Goal: Check status: Check status

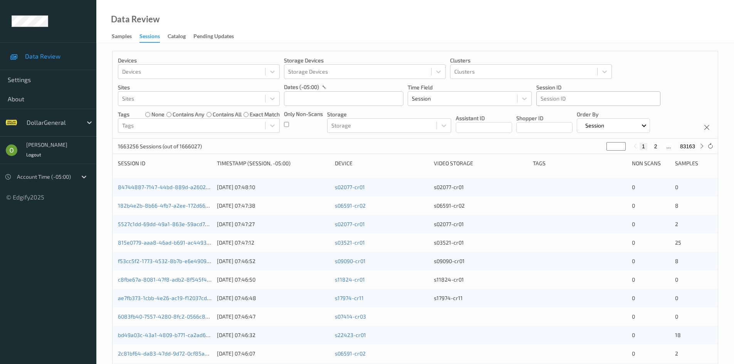
click at [577, 97] on div at bounding box center [599, 98] width 116 height 9
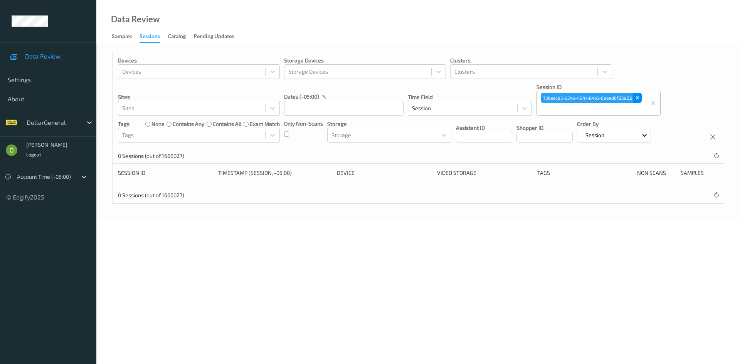
click at [639, 96] on icon "Remove 73beec95-054b-4641-84e5-6aead6f23a22" at bounding box center [637, 97] width 5 height 5
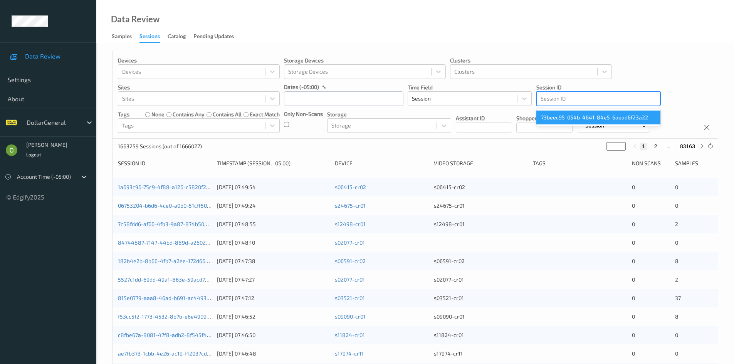
click at [598, 94] on div at bounding box center [599, 98] width 116 height 9
paste input "799366445846058120021725611044"
type input "799366445846058120021725611044"
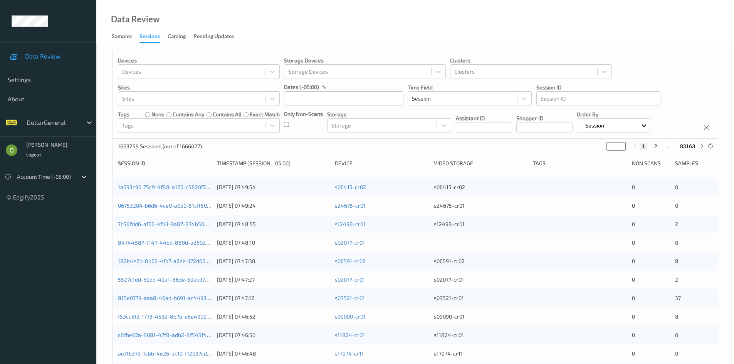
click at [679, 86] on div "Devices Devices Storage Devices Storage Devices Clusters Clusters Sites Sites d…" at bounding box center [416, 95] width 606 height 88
click at [618, 105] on div "Session ID" at bounding box center [598, 99] width 123 height 12
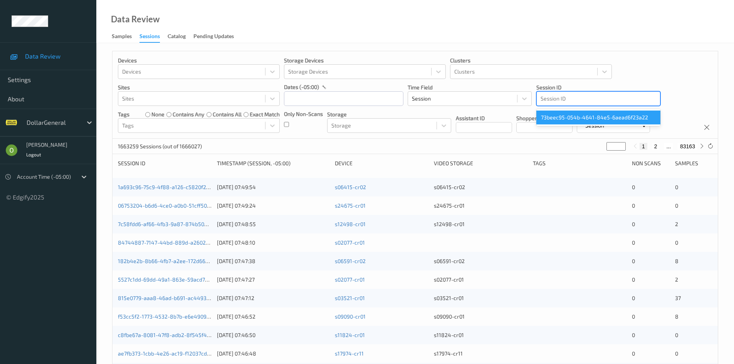
paste input "799366445846058120021725611044"
type input "799366445846058120021725611044"
click at [650, 111] on div "73beec95-054b-4641-84e5-6aead6f23a22" at bounding box center [599, 118] width 124 height 14
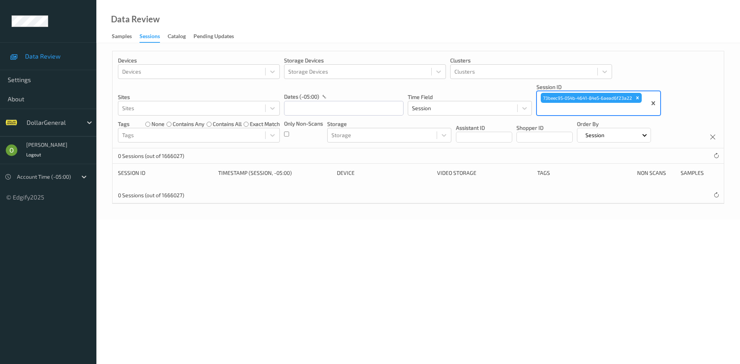
click at [642, 99] on div "73beec95-054b-4641-84e5-6aead6f23a22" at bounding box center [591, 98] width 103 height 12
click at [636, 96] on icon "Remove 73beec95-054b-4641-84e5-6aead6f23a22" at bounding box center [637, 97] width 5 height 5
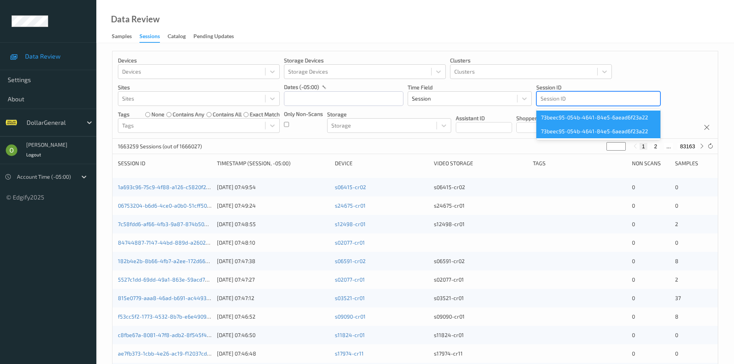
click at [619, 108] on div "Devices Devices Storage Devices Storage Devices Clusters Clusters Sites Sites d…" at bounding box center [416, 95] width 606 height 88
click at [612, 104] on div "Session ID" at bounding box center [598, 99] width 123 height 12
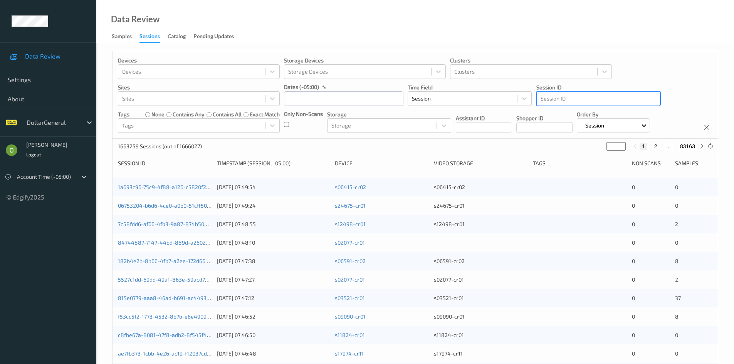
click at [611, 98] on div at bounding box center [599, 98] width 116 height 9
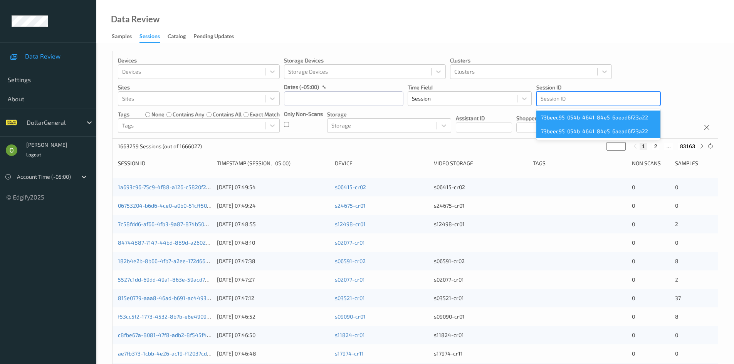
paste input "799366445846058120021725611044"
type input "799366445846058120021725611044"
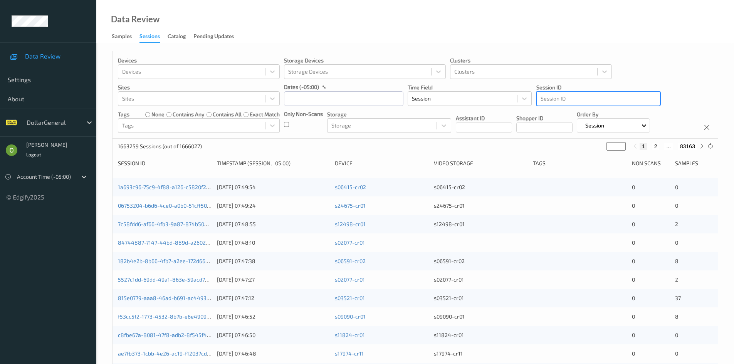
paste input "799366557946058120073708090399"
type input "799366557946058120073708090399"
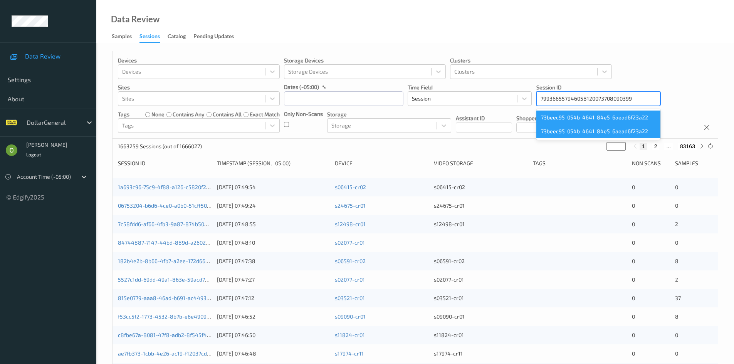
click at [629, 113] on div "73beec95-054b-4641-84e5-6aead6f23a22" at bounding box center [599, 118] width 124 height 14
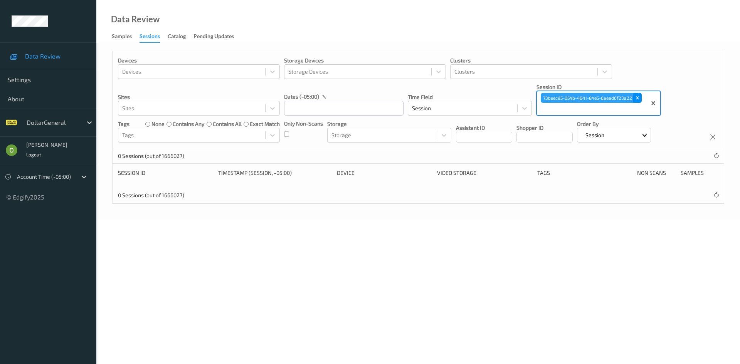
click at [639, 99] on icon "Remove 73beec95-054b-4641-84e5-6aead6f23a22" at bounding box center [637, 97] width 5 height 5
click at [636, 99] on icon "Remove bc3de283-a65b-4e6c-bdaf-46a2f78da1a3" at bounding box center [635, 97] width 5 height 5
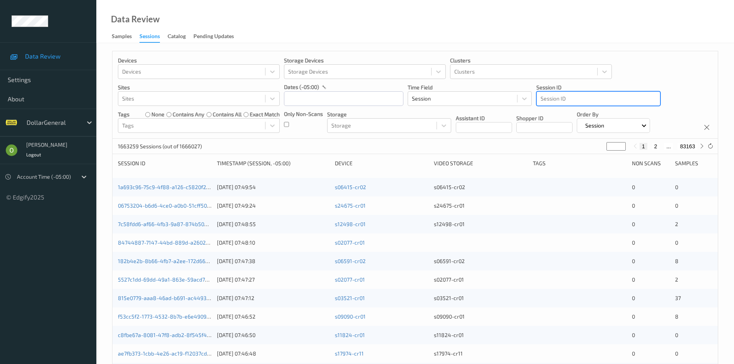
click at [594, 107] on div "Devices Devices Storage Devices Storage Devices Clusters Clusters Sites Sites d…" at bounding box center [416, 95] width 606 height 88
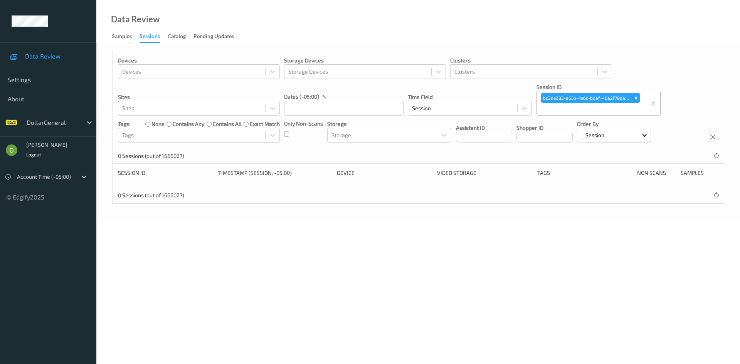
click at [46, 22] on div "Data Review Settings About DollarGeneral Ofir Mordechay Logout Account Time (-0…" at bounding box center [48, 100] width 96 height 201
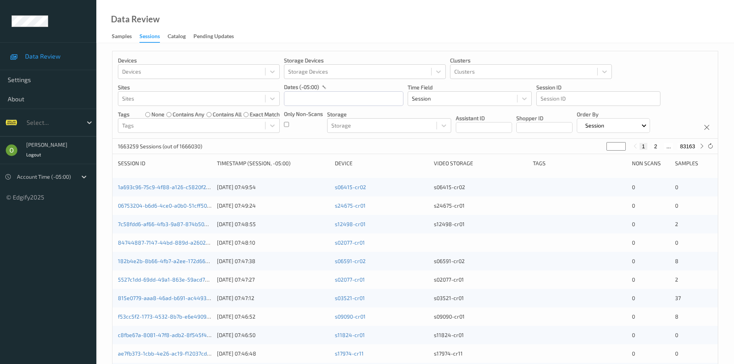
click at [82, 125] on div "Select..." at bounding box center [53, 122] width 60 height 12
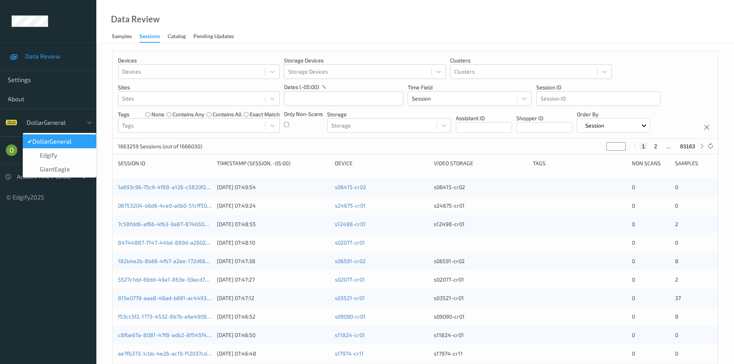
click at [72, 140] on span "DollarGeneral" at bounding box center [51, 142] width 39 height 8
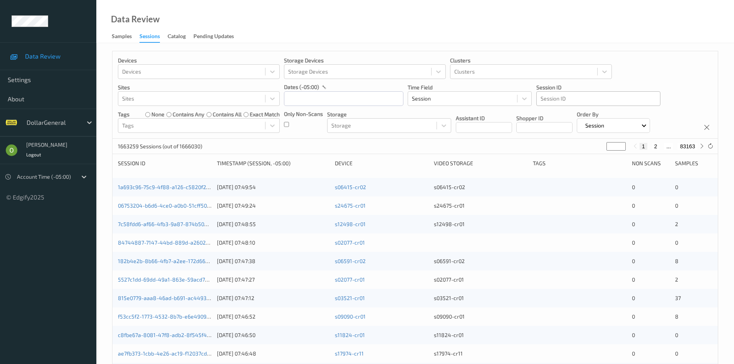
click at [592, 98] on div at bounding box center [599, 98] width 116 height 9
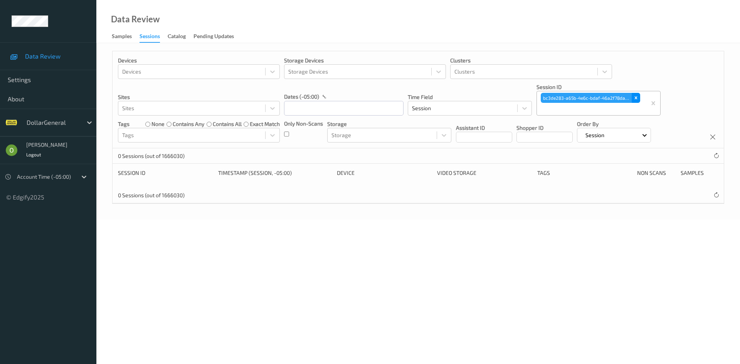
click at [636, 99] on icon "Remove bc3de283-a65b-4e6c-bdaf-46a2f78da1a3" at bounding box center [635, 97] width 5 height 5
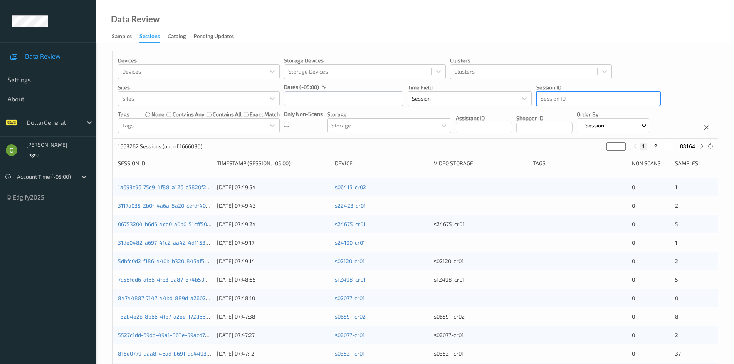
click at [603, 96] on div at bounding box center [599, 98] width 116 height 9
paste input "799366433586399810001989403083"
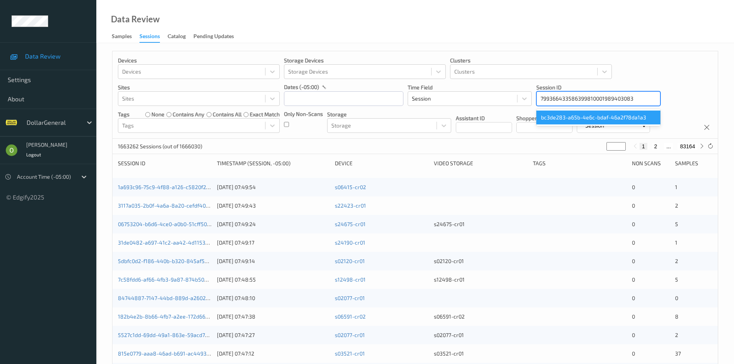
type input "799366433586399810001989403083"
click at [666, 80] on div "Devices Devices Storage Devices Storage Devices Clusters Clusters Sites Sites d…" at bounding box center [416, 95] width 606 height 88
click at [589, 102] on div at bounding box center [599, 98] width 116 height 9
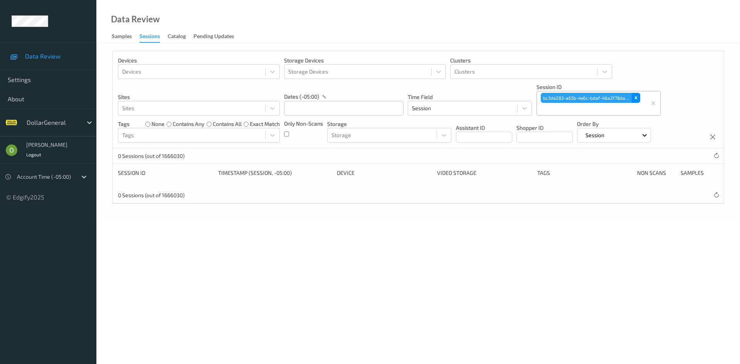
click at [635, 97] on icon "Remove bc3de283-a65b-4e6c-bdaf-46a2f78da1a3" at bounding box center [635, 97] width 5 height 5
click at [636, 97] on icon "Remove c3762cc3-b256-44fe-8318-7873050ead96" at bounding box center [636, 98] width 3 height 3
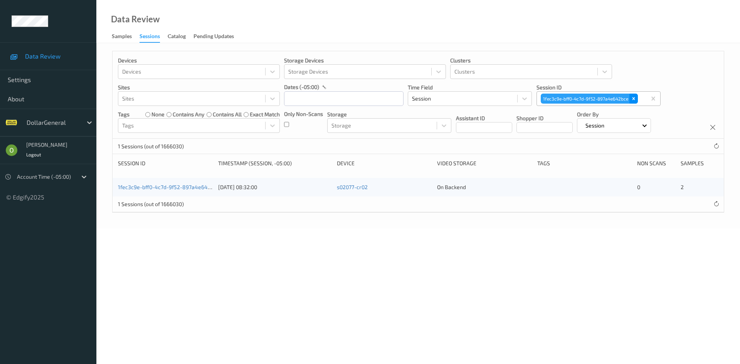
click at [634, 99] on icon "Remove 1fec3c9e-bff0-4c7d-9f52-897a4e642bce" at bounding box center [633, 98] width 5 height 5
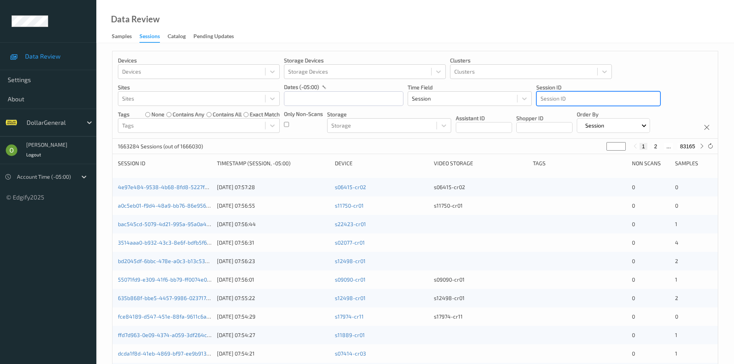
click at [611, 98] on div at bounding box center [599, 98] width 116 height 9
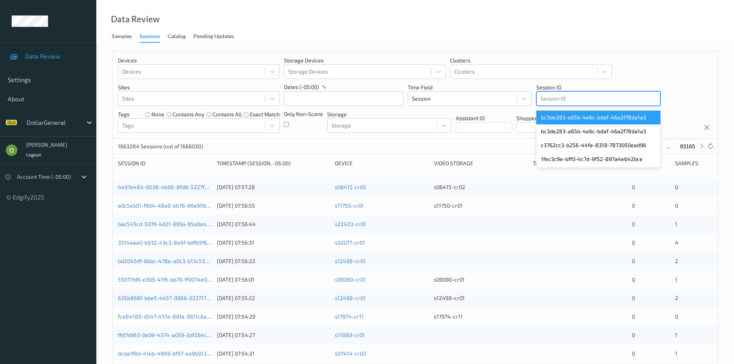
paste input "799366433586399810001987671665"
type input "799366433586399810001987671665"
click at [670, 83] on div "Devices Devices Storage Devices Storage Devices Clusters Clusters Sites Sites d…" at bounding box center [416, 95] width 606 height 88
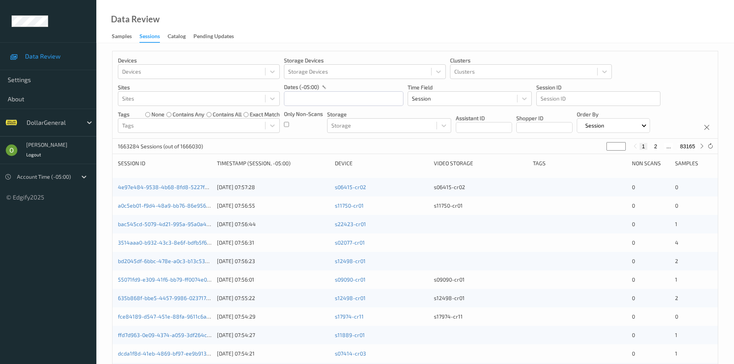
click at [600, 106] on div "Devices Devices Storage Devices Storage Devices Clusters Clusters Sites Sites d…" at bounding box center [416, 95] width 606 height 88
click at [596, 96] on div at bounding box center [599, 98] width 116 height 9
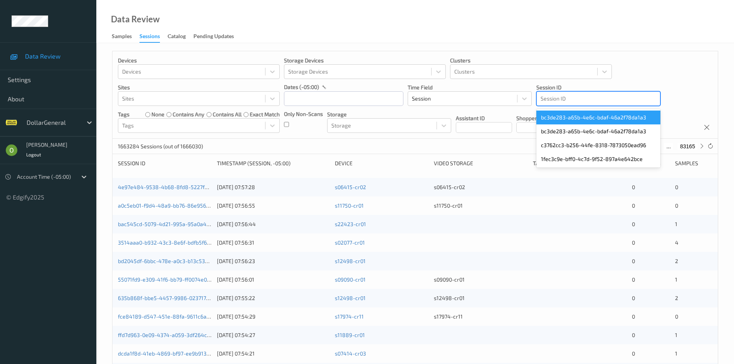
paste input "799366433586399810001987671665"
type input "799366433586399810001987671665"
